Goal: Information Seeking & Learning: Find specific fact

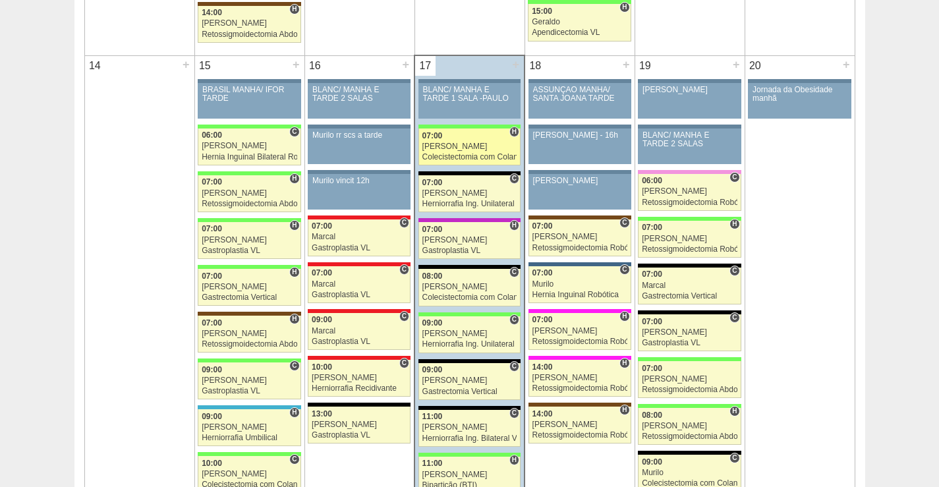
scroll to position [1252, 0]
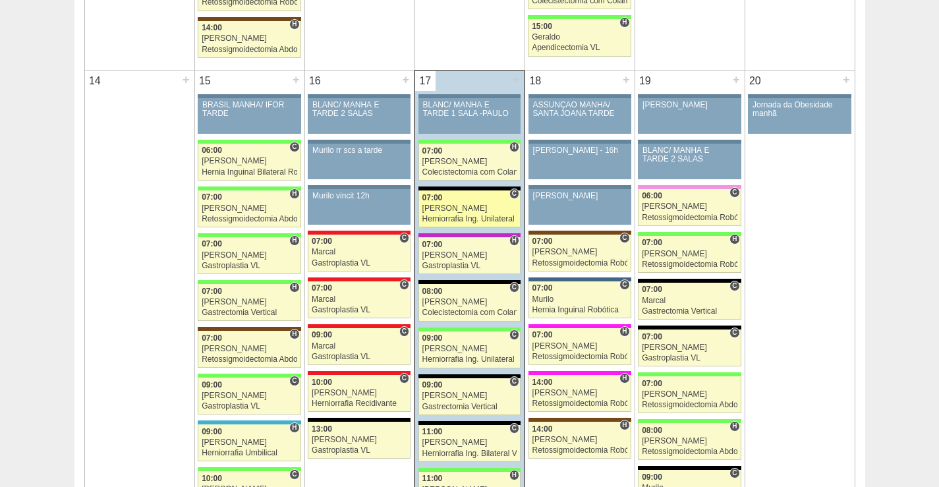
click at [450, 206] on div "[PERSON_NAME]" at bounding box center [469, 208] width 95 height 9
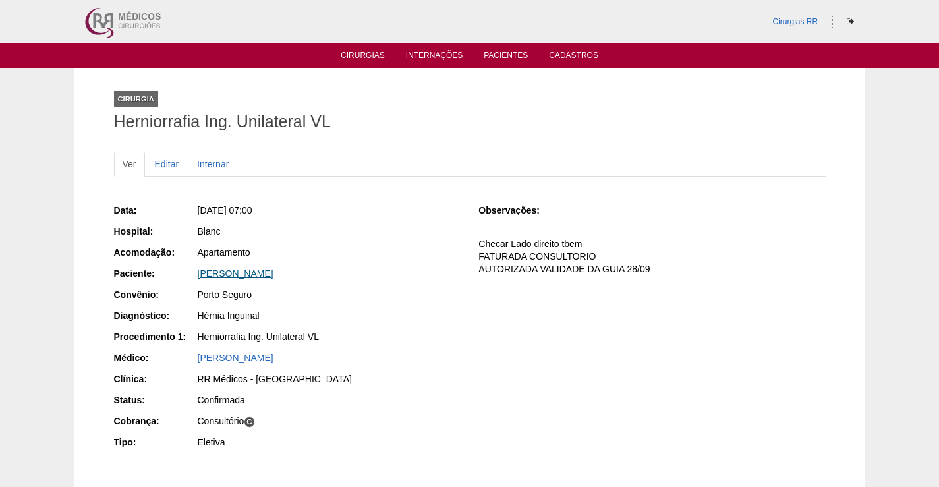
click at [266, 277] on link "[PERSON_NAME]" at bounding box center [236, 273] width 76 height 11
drag, startPoint x: 328, startPoint y: 286, endPoint x: 244, endPoint y: 266, distance: 86.0
click at [205, 276] on div "Data: Qua, 17/09/2025 - 07:00 Hospital: Blanc Acomodação: Apartamento Paciente:…" at bounding box center [287, 328] width 347 height 258
drag, startPoint x: 331, startPoint y: 238, endPoint x: 358, endPoint y: 265, distance: 38.7
click at [339, 244] on div "Data: Qua, 17/09/2025 - 07:00 Hospital: Blanc Acomodação: Apartamento Paciente:…" at bounding box center [287, 328] width 347 height 258
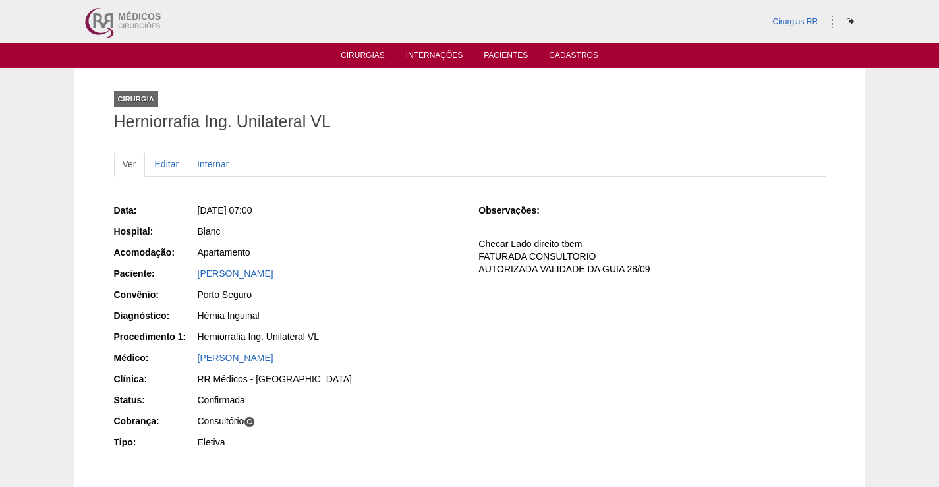
drag, startPoint x: 334, startPoint y: 273, endPoint x: 191, endPoint y: 270, distance: 143.0
click at [191, 270] on div "Paciente: Ana Paula Braga dos Santos" at bounding box center [287, 275] width 347 height 16
copy div "Paciente: Ana Paula Braga dos Santos"
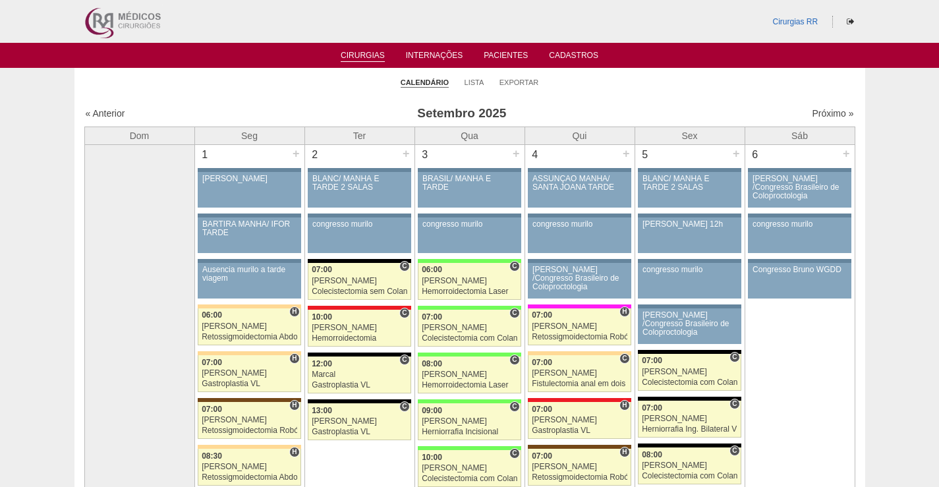
scroll to position [1252, 0]
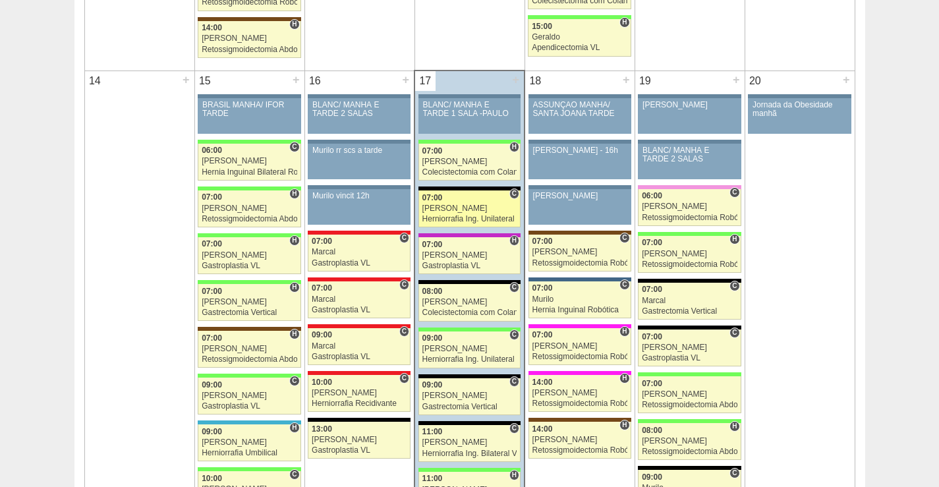
drag, startPoint x: 474, startPoint y: 202, endPoint x: 463, endPoint y: 216, distance: 18.3
click at [474, 202] on link "88263 Paulo Regina C 07:00 Paulo Regina Herniorrafia Ing. Unilateral VL Hospita…" at bounding box center [469, 208] width 102 height 37
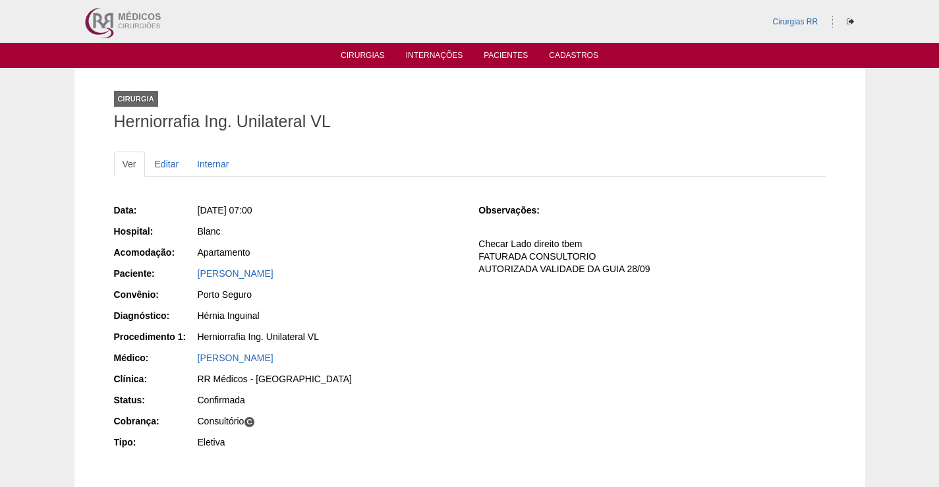
drag, startPoint x: 339, startPoint y: 267, endPoint x: 173, endPoint y: 272, distance: 165.4
click at [173, 272] on div "Paciente: [PERSON_NAME]" at bounding box center [287, 275] width 347 height 16
copy div "Paciente: [PERSON_NAME]"
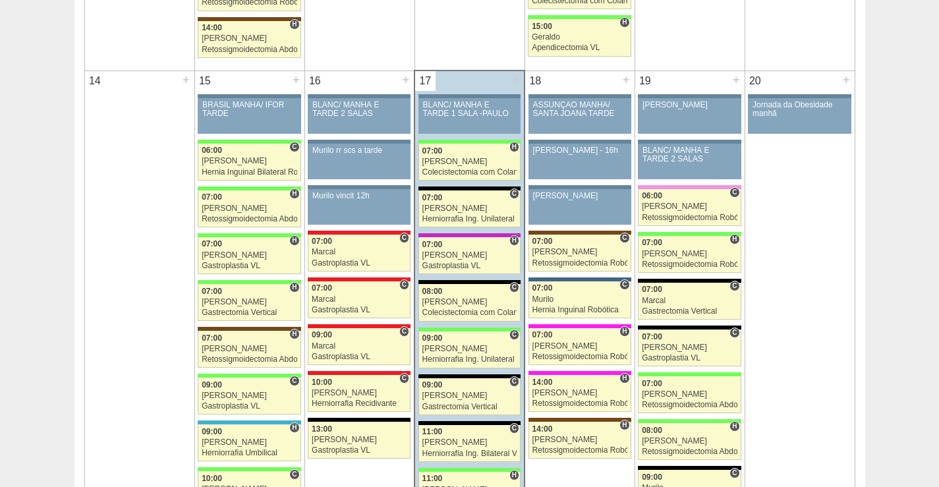
scroll to position [1252, 0]
click at [475, 335] on div "09:00" at bounding box center [469, 338] width 95 height 9
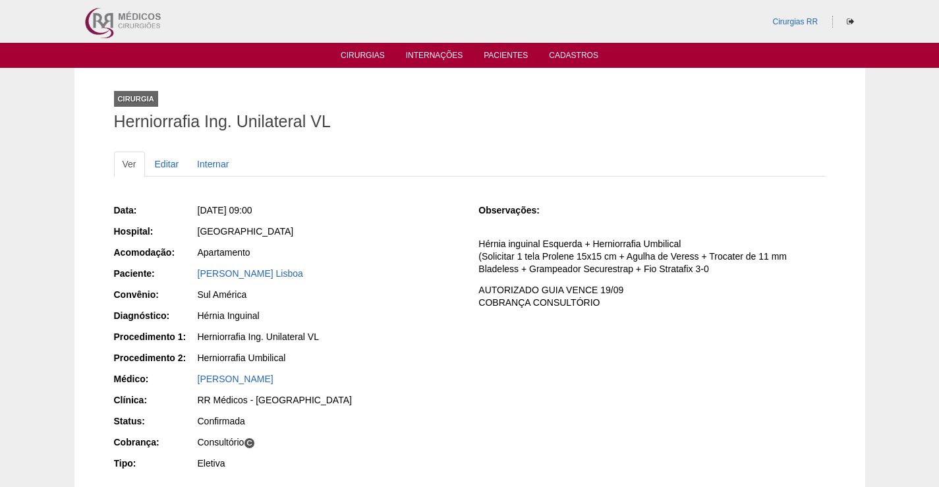
drag, startPoint x: 318, startPoint y: 279, endPoint x: 178, endPoint y: 278, distance: 139.7
click at [178, 278] on div "Paciente: [PERSON_NAME] [GEOGRAPHIC_DATA]" at bounding box center [287, 275] width 347 height 16
copy div "Paciente: [PERSON_NAME]"
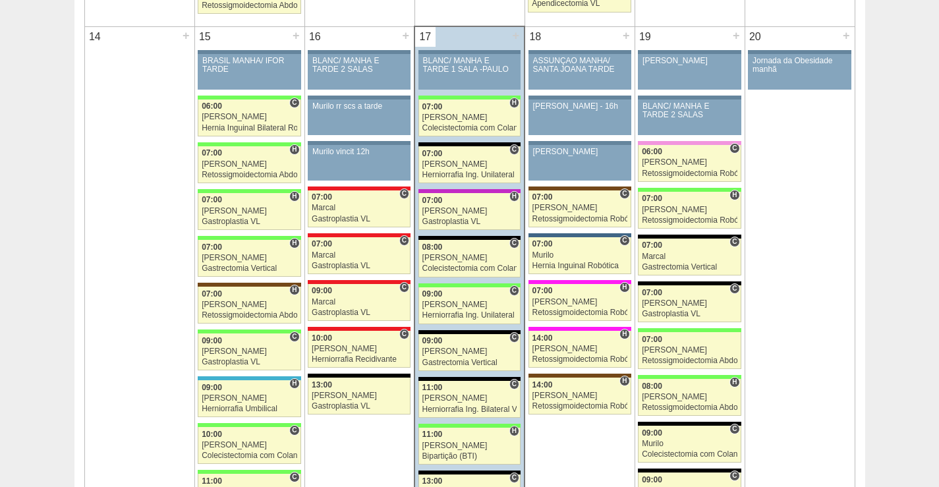
scroll to position [1318, 0]
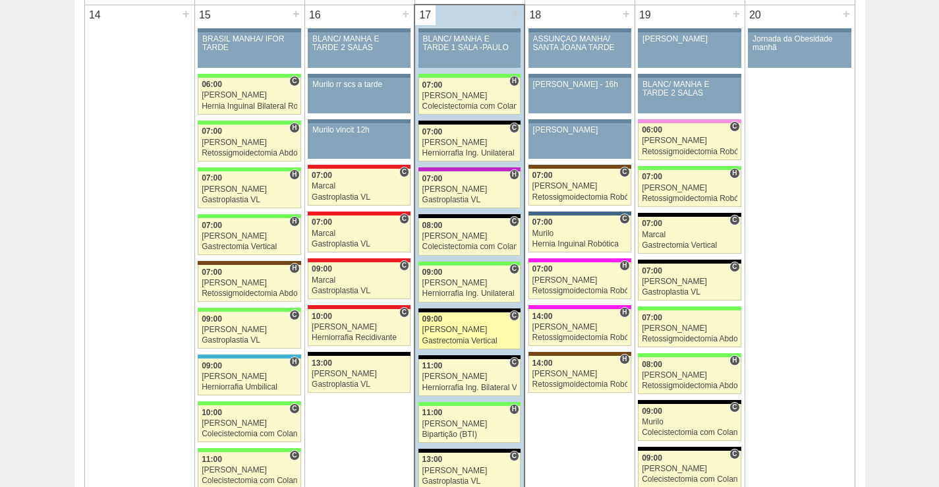
click at [489, 327] on div "[PERSON_NAME]" at bounding box center [469, 329] width 95 height 9
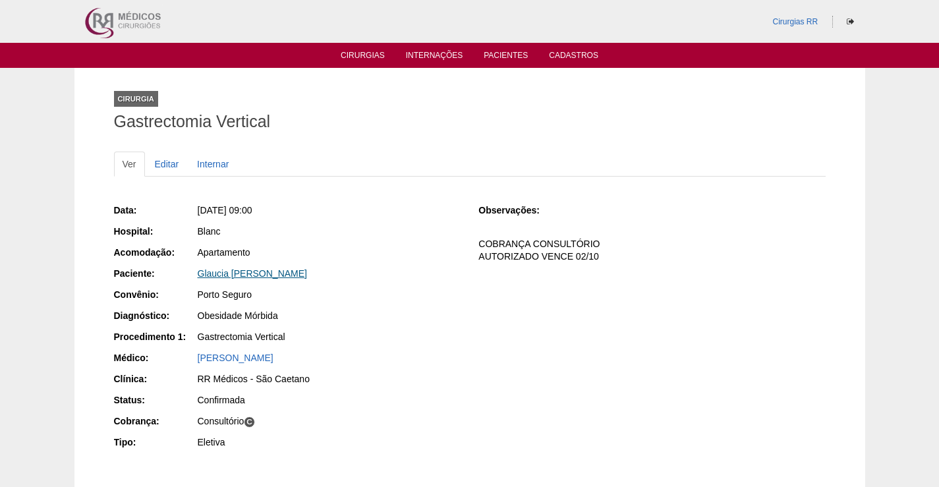
click at [265, 271] on link "Glaucia Augusta Palazan Leão" at bounding box center [253, 273] width 110 height 11
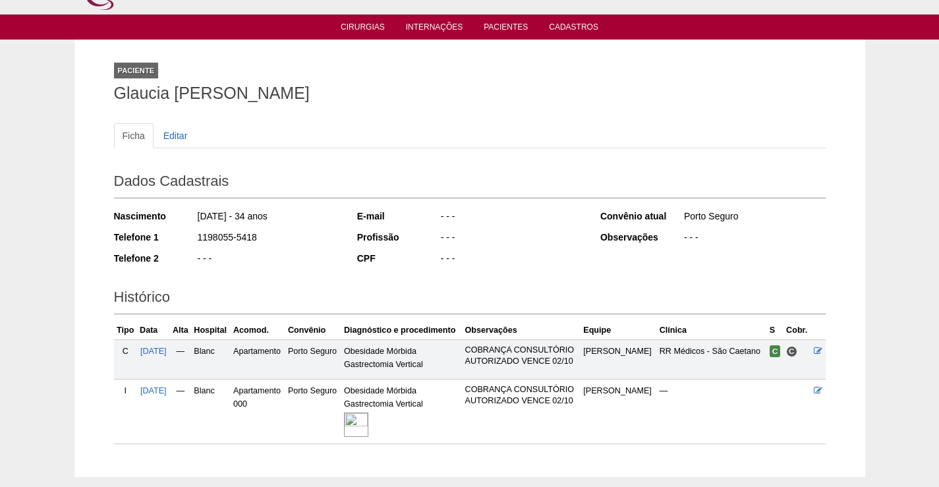
scroll to position [32, 0]
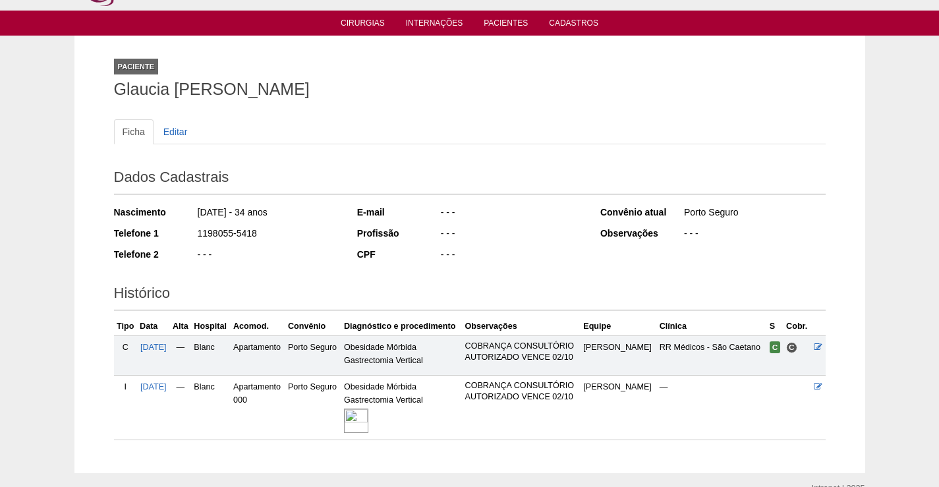
click at [368, 421] on img at bounding box center [356, 420] width 24 height 24
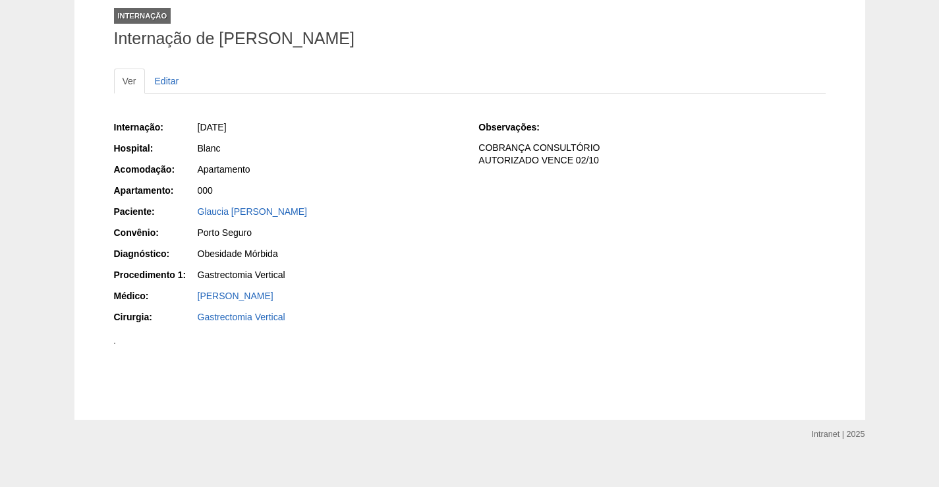
scroll to position [132, 0]
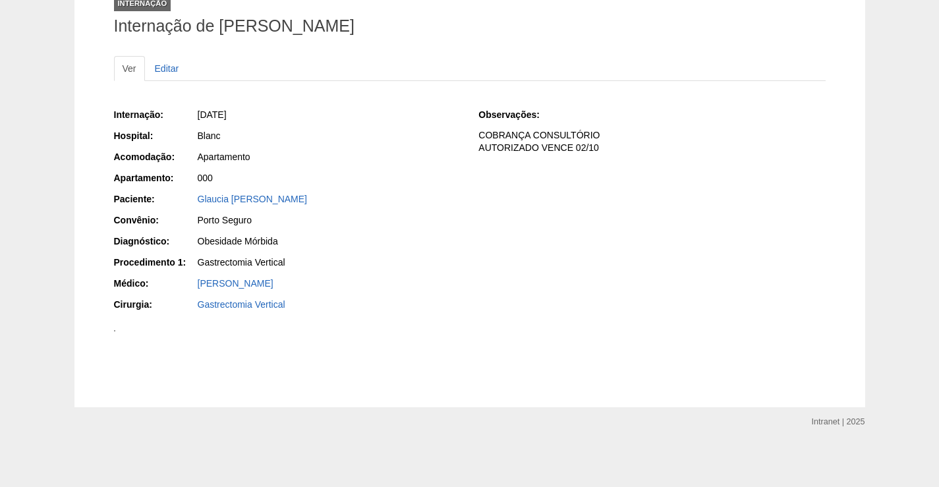
click at [115, 331] on img at bounding box center [114, 330] width 1 height 1
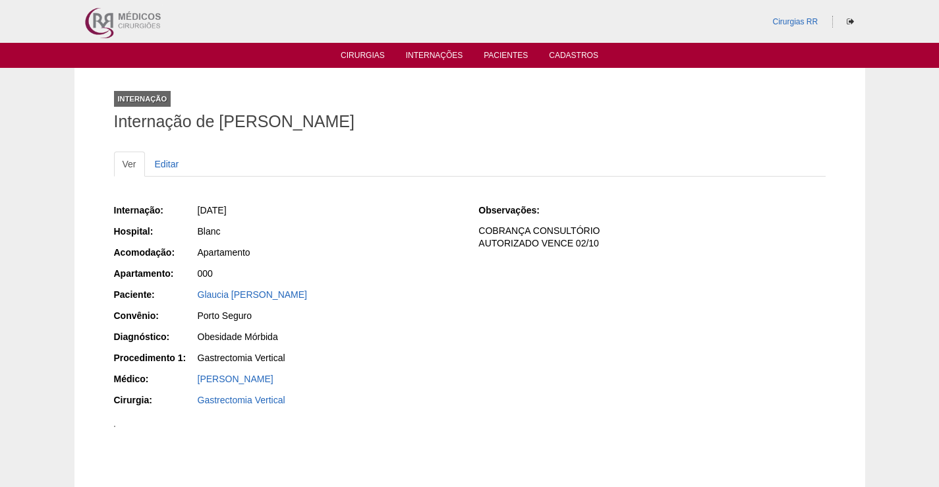
scroll to position [132, 0]
